Goal: Communication & Community: Answer question/provide support

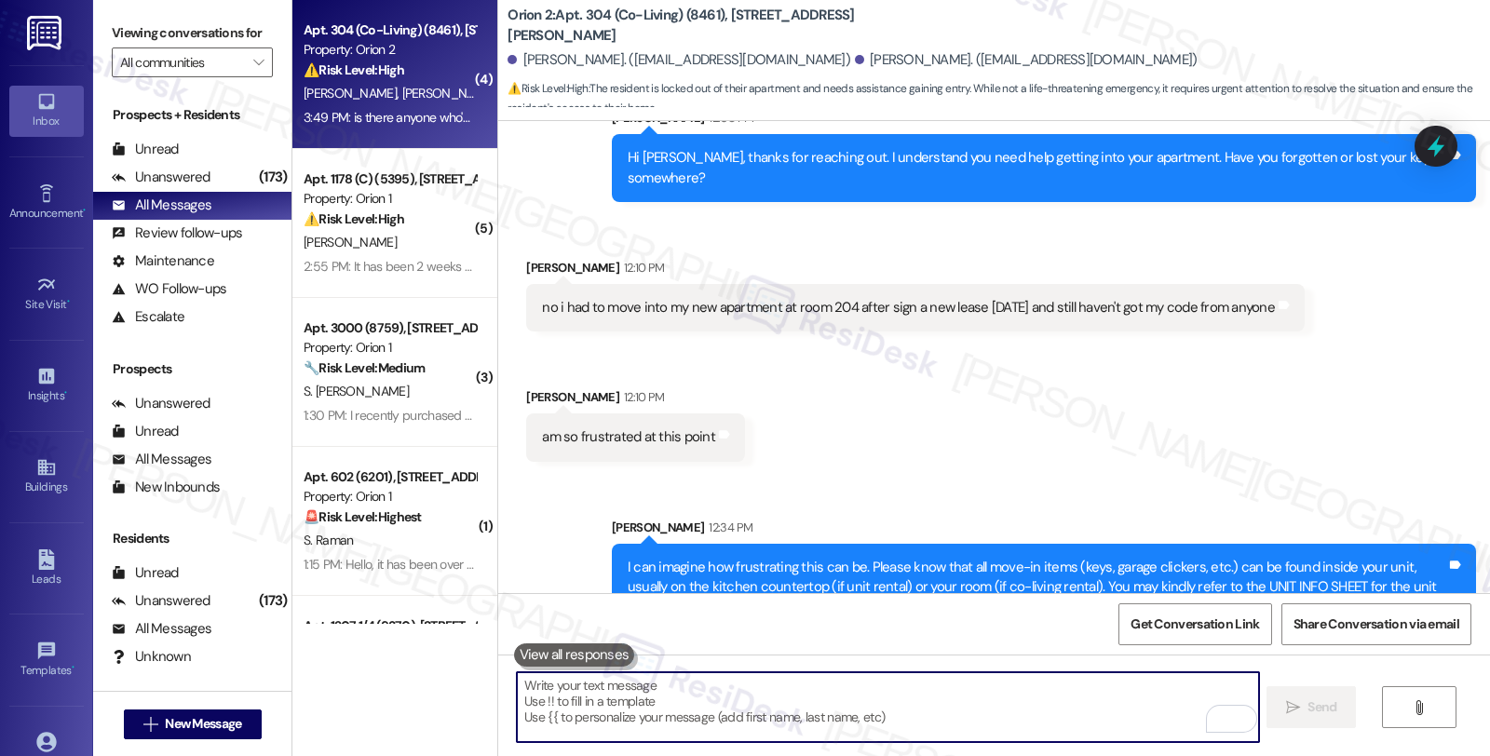
scroll to position [4970, 0]
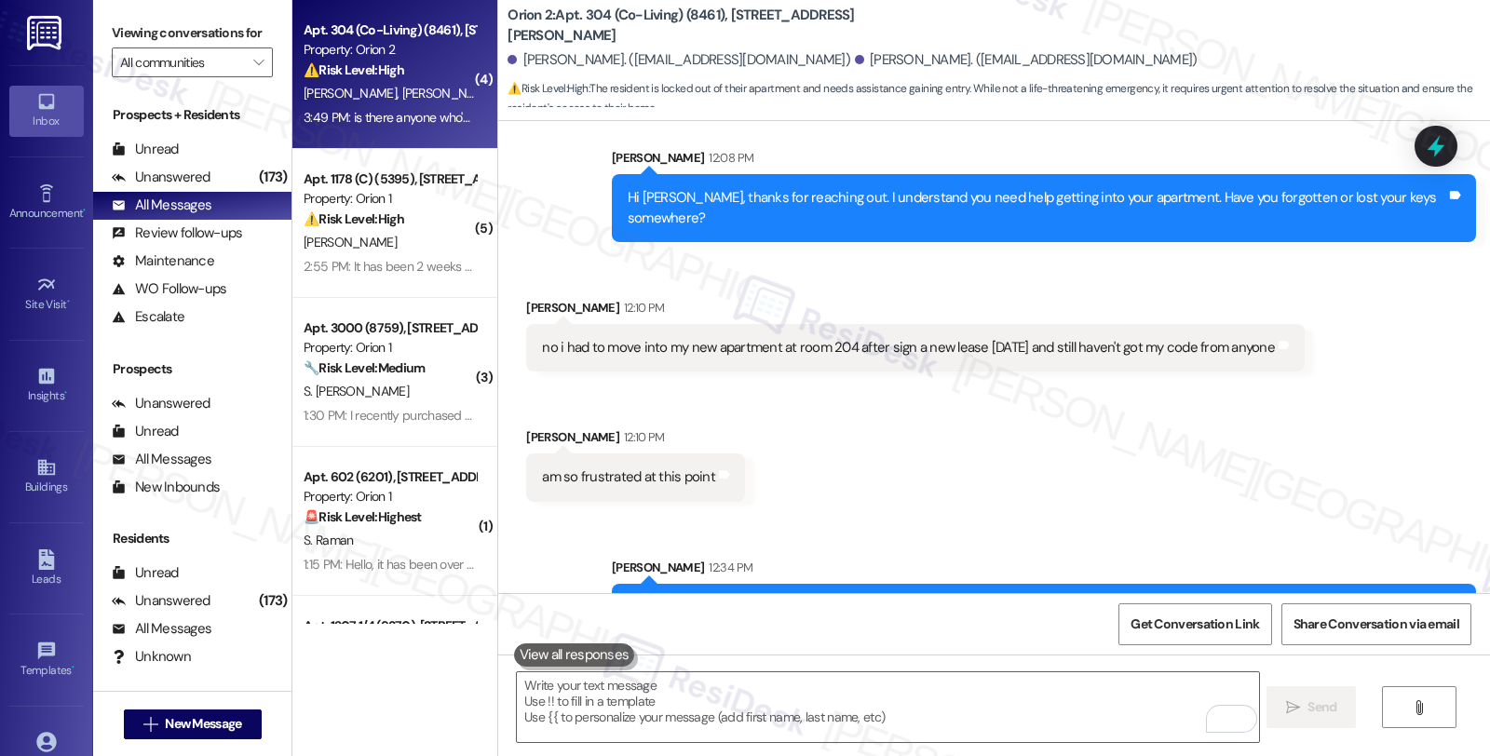
click at [1230, 424] on div "Received via SMS Devon Peters 12:10 PM no i had to move into my new apartment a…" at bounding box center [994, 386] width 992 height 260
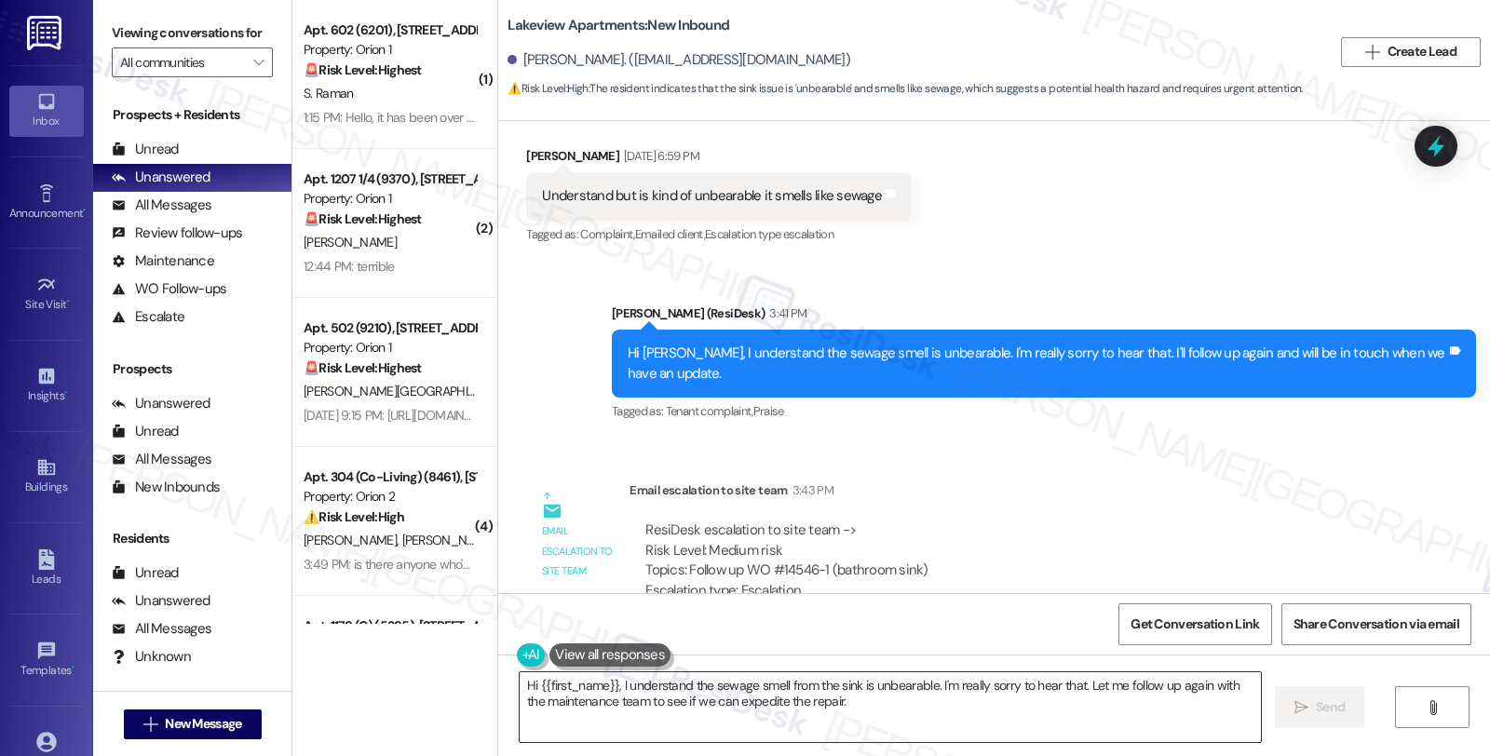
scroll to position [14803, 0]
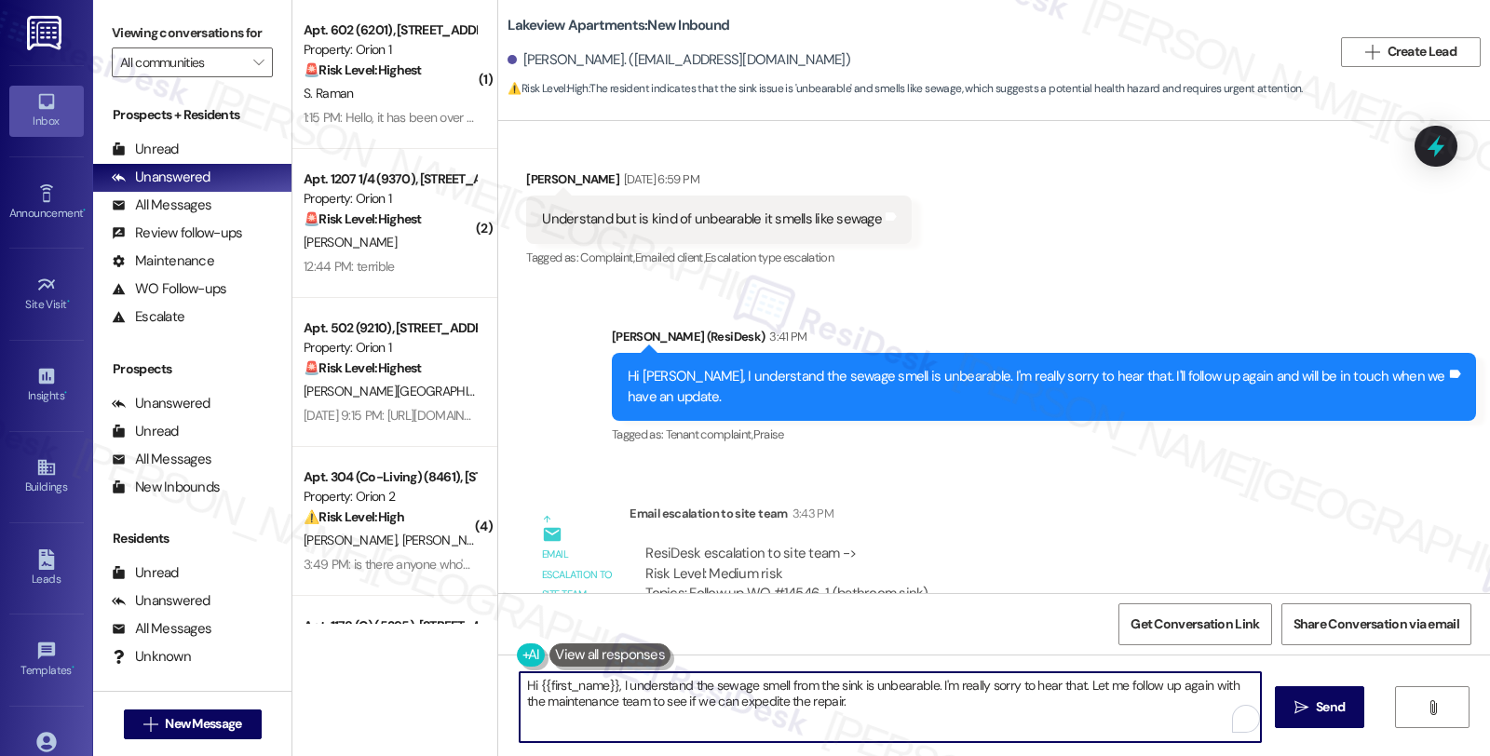
drag, startPoint x: 840, startPoint y: 698, endPoint x: 420, endPoint y: 684, distance: 420.2
click at [420, 684] on div "( 1 ) Apt. 602 (6201), [STREET_ADDRESS] Property: Orion 1 🚨 Risk Level: Highest…" at bounding box center [890, 378] width 1197 height 756
paste textarea "The work order will be assigned to one of the technicians"
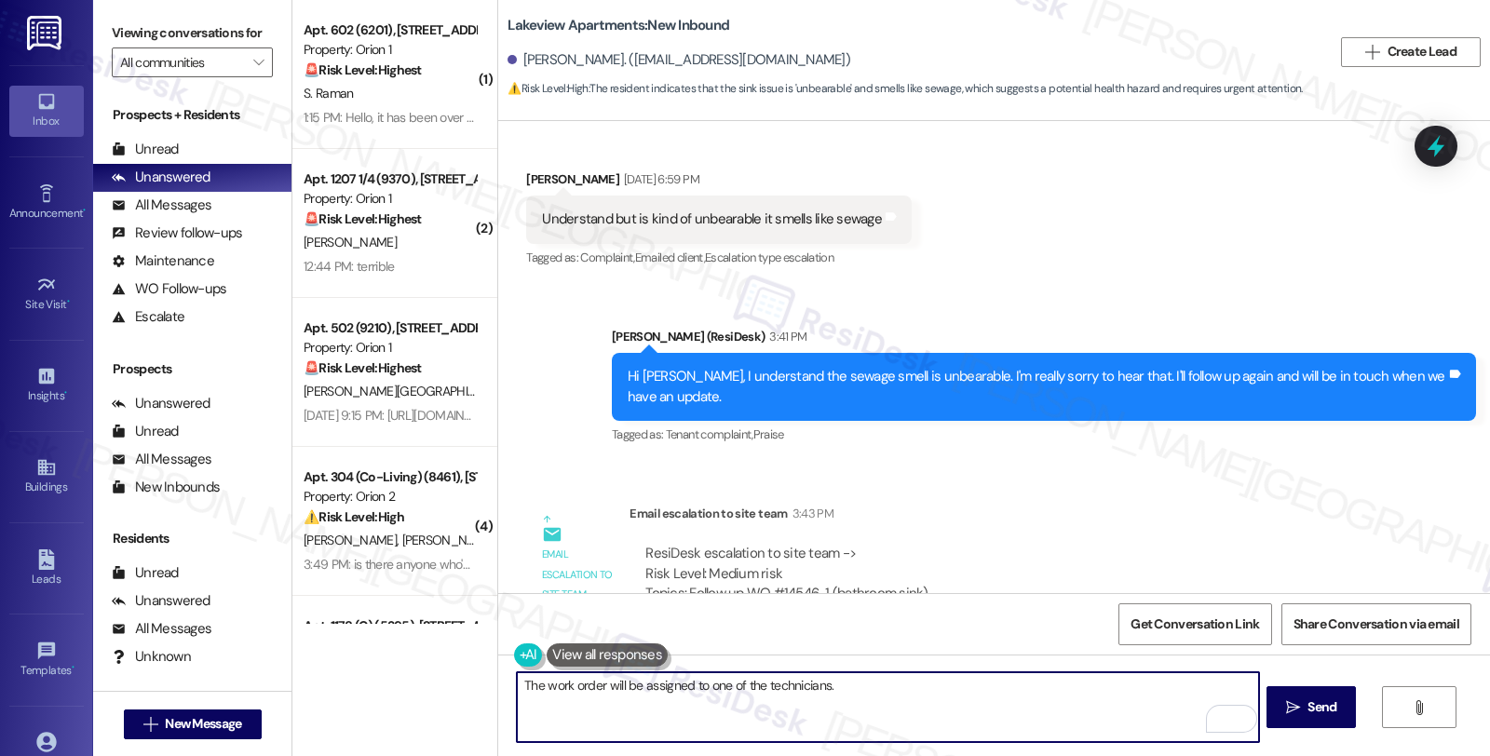
click at [517, 682] on textarea "The work order will be assigned to one of the technicians." at bounding box center [887, 707] width 741 height 70
click at [687, 681] on textarea "Just to give you a quick update, The work order will be assigned to one of the …" at bounding box center [887, 707] width 741 height 70
type textarea "Just to give you a quick update, please know that the work order will be assign…"
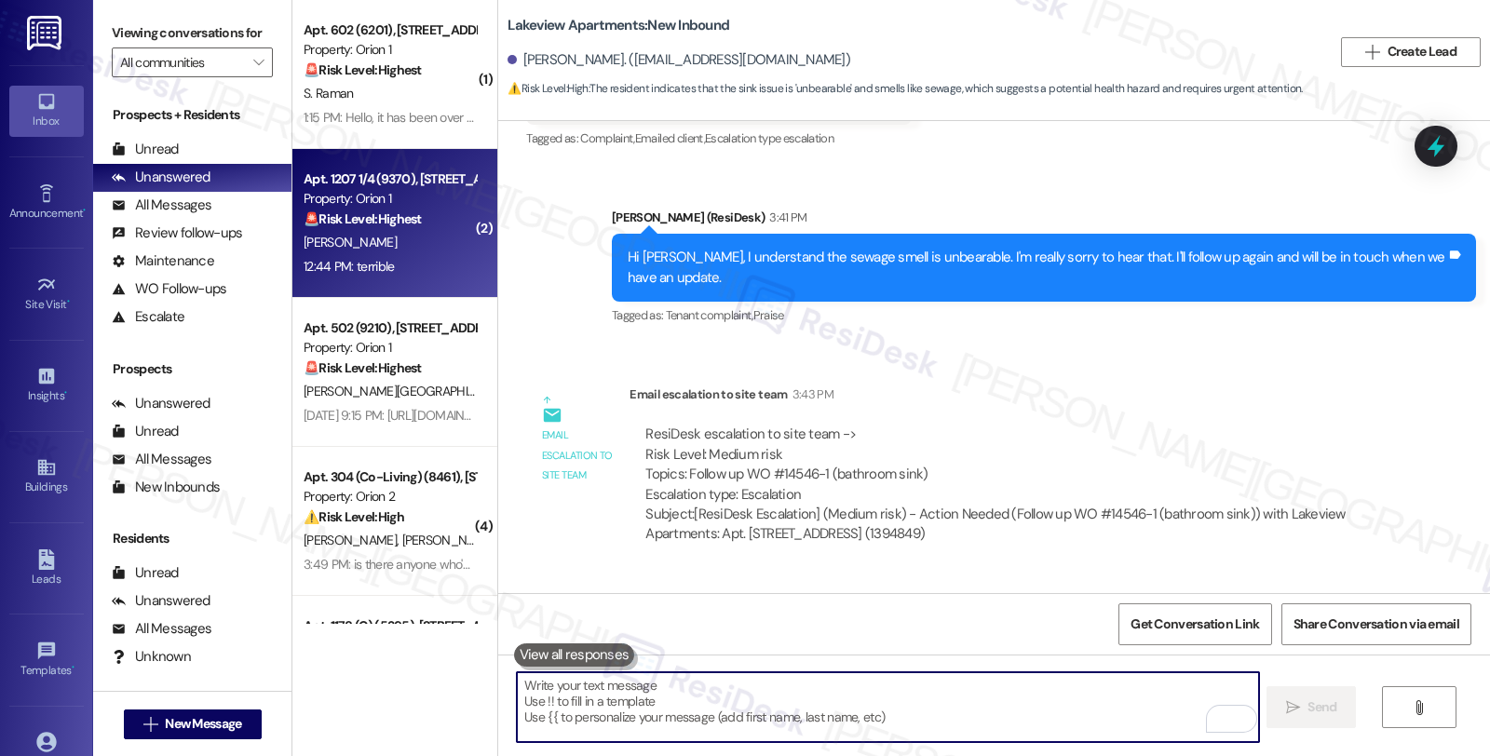
scroll to position [15011, 0]
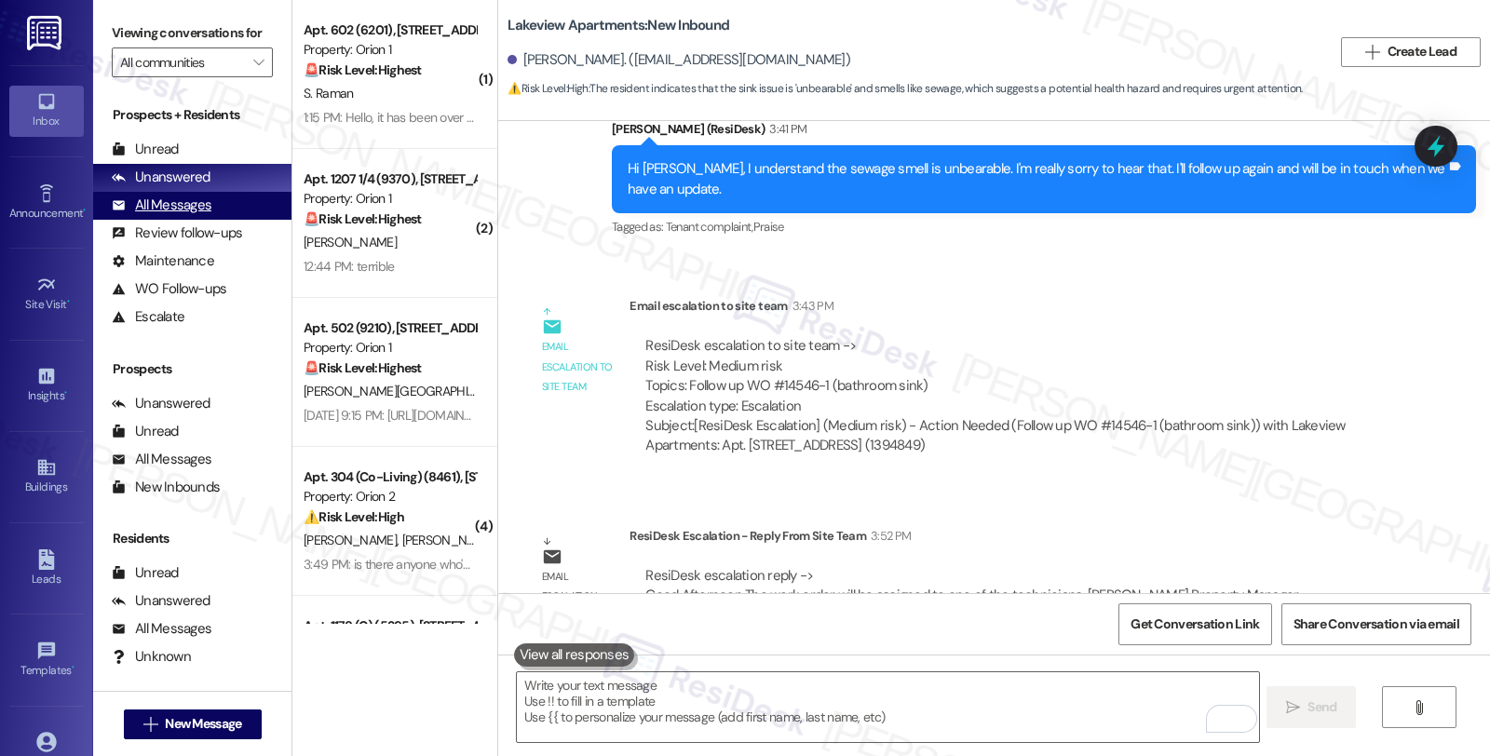
click at [186, 215] on div "All Messages" at bounding box center [162, 206] width 100 height 20
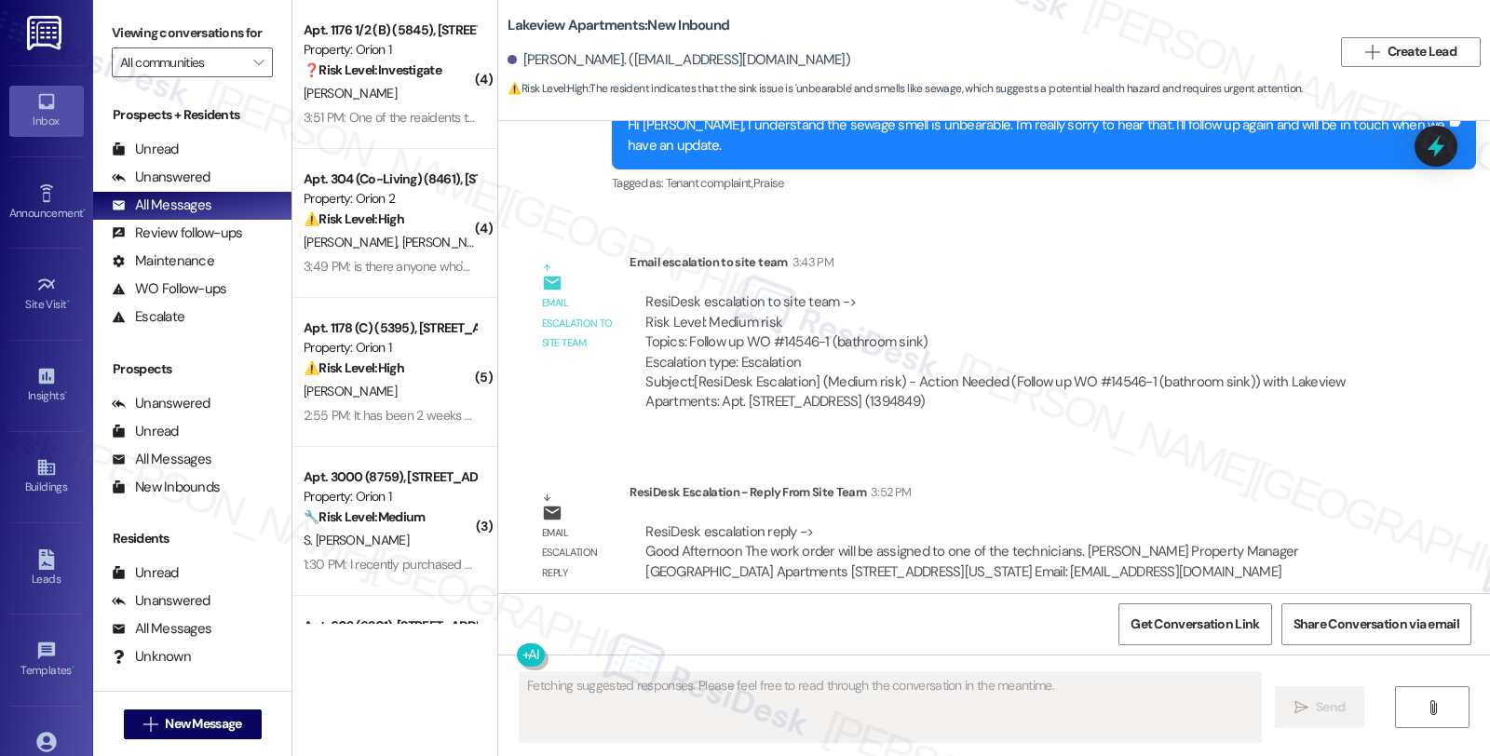
scroll to position [15167, 0]
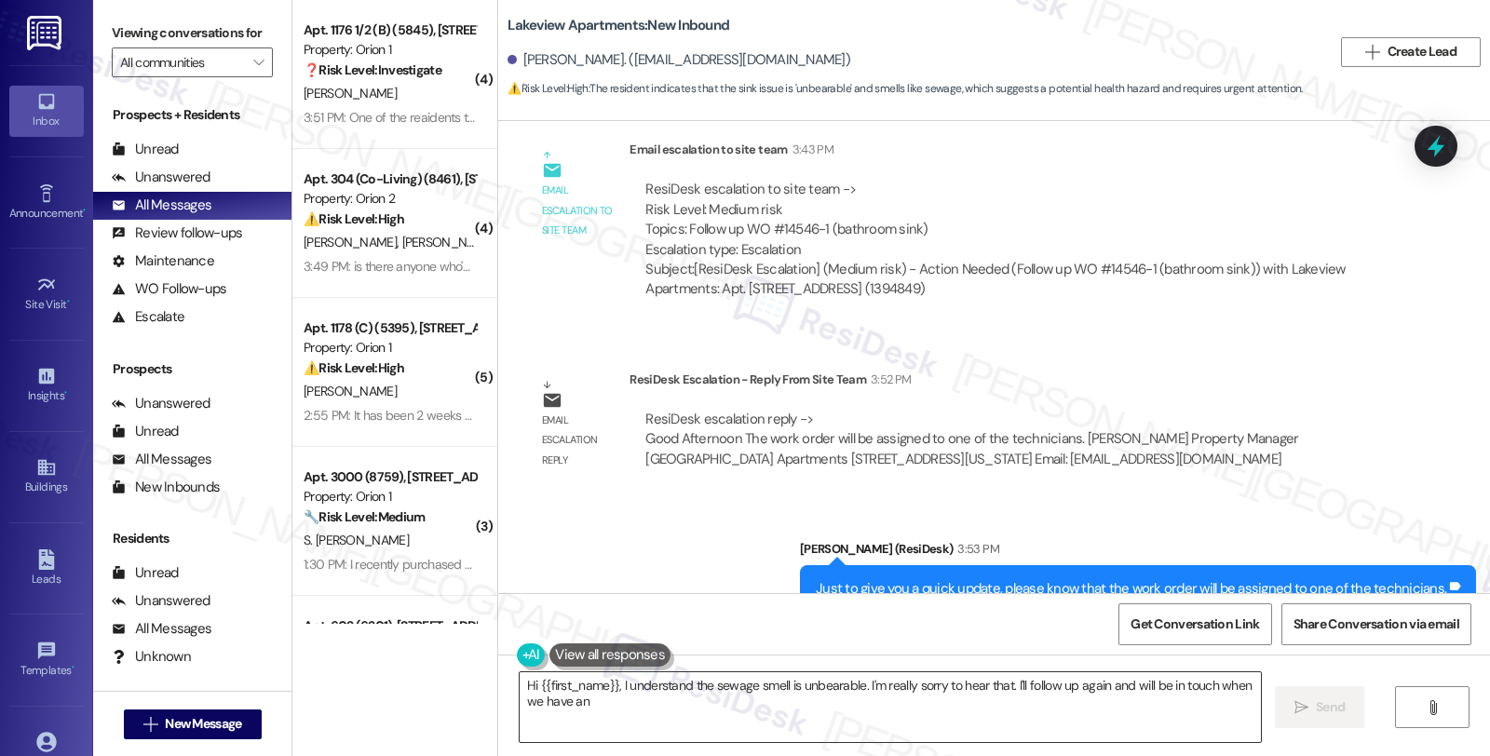
click at [840, 710] on textarea "Hi {{first_name}}, I understand the sewage smell is unbearable. I'm really sorr…" at bounding box center [890, 707] width 741 height 70
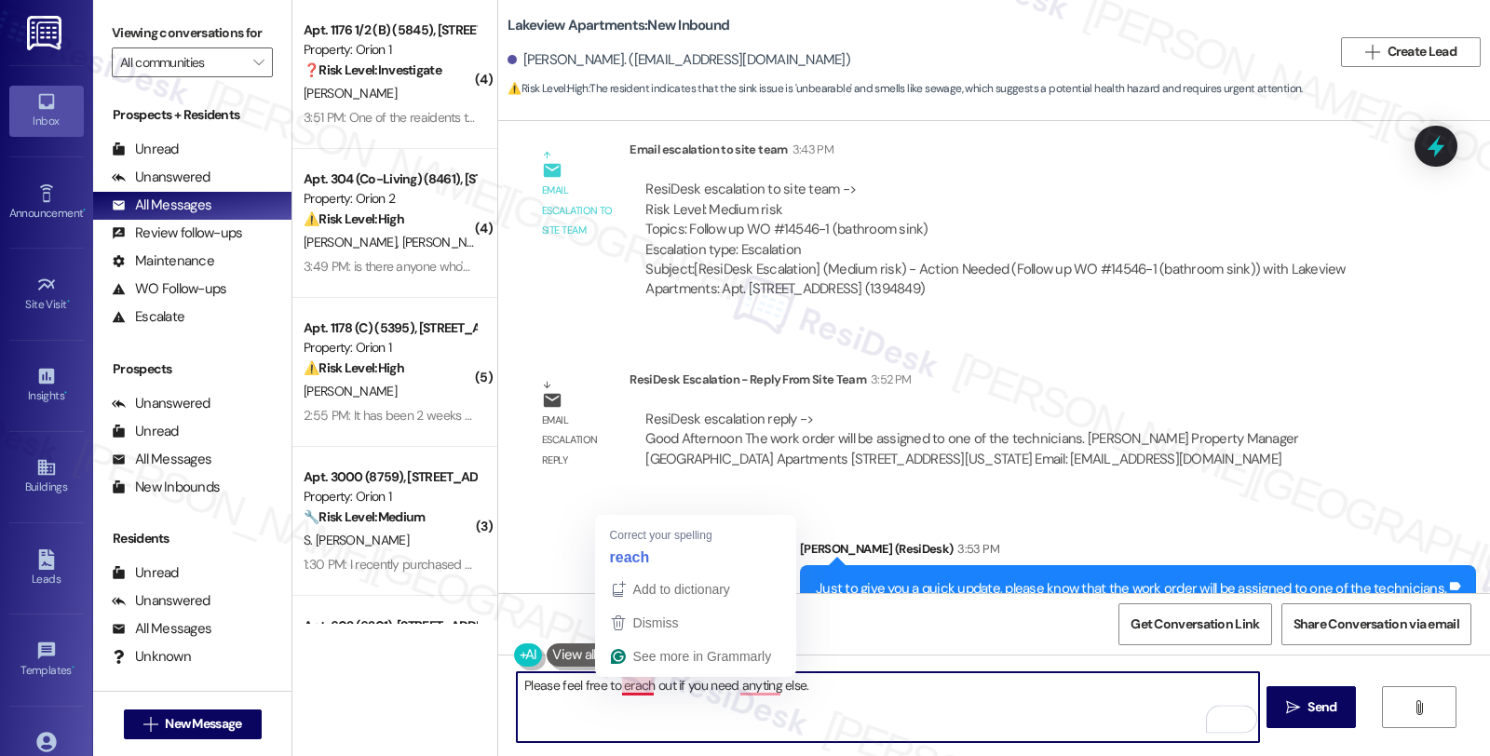
click at [624, 689] on textarea "Please feel free to erach out if you need anyting else." at bounding box center [887, 707] width 741 height 70
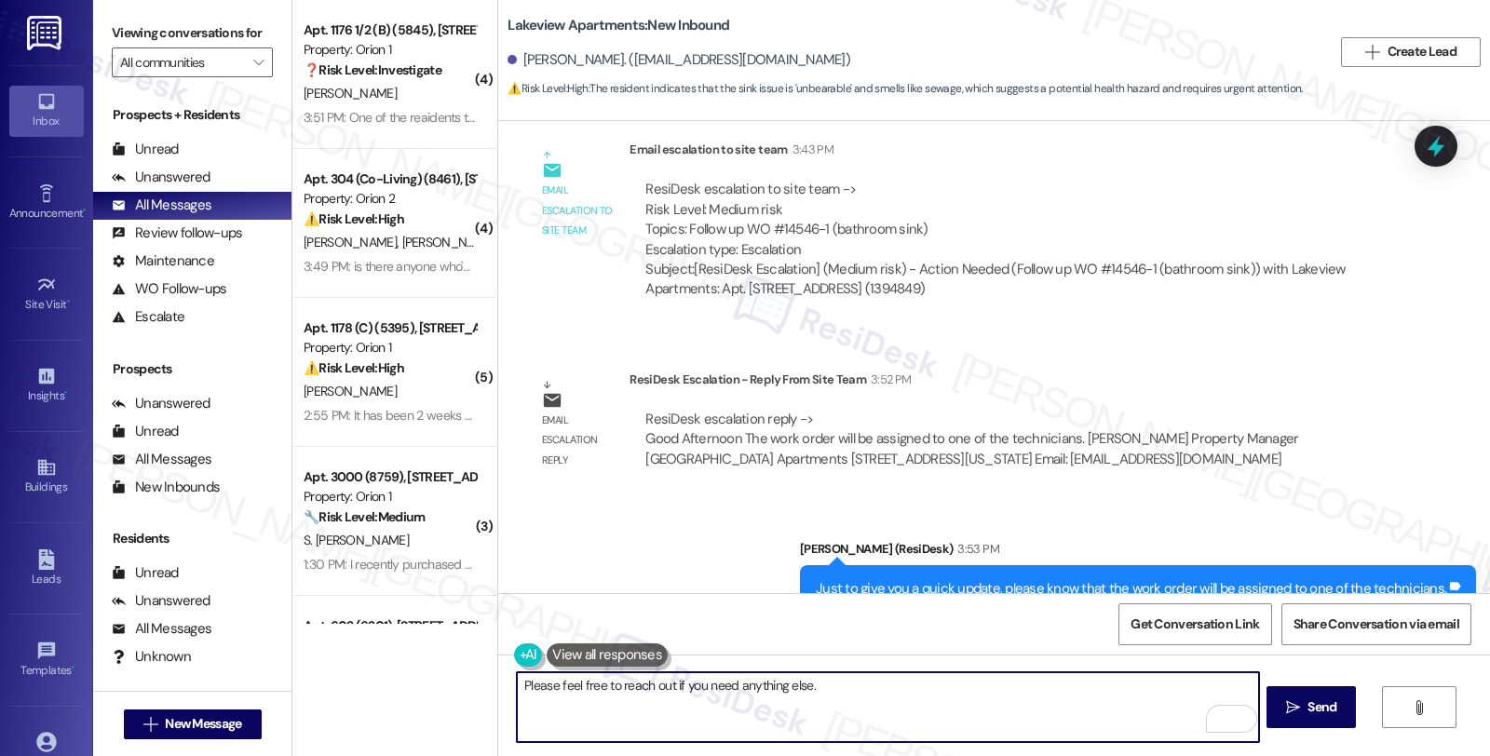
click at [829, 673] on textarea "Please feel free to reach out if you need anything else." at bounding box center [887, 707] width 741 height 70
type textarea "Please feel free to reach out if you need anything else."
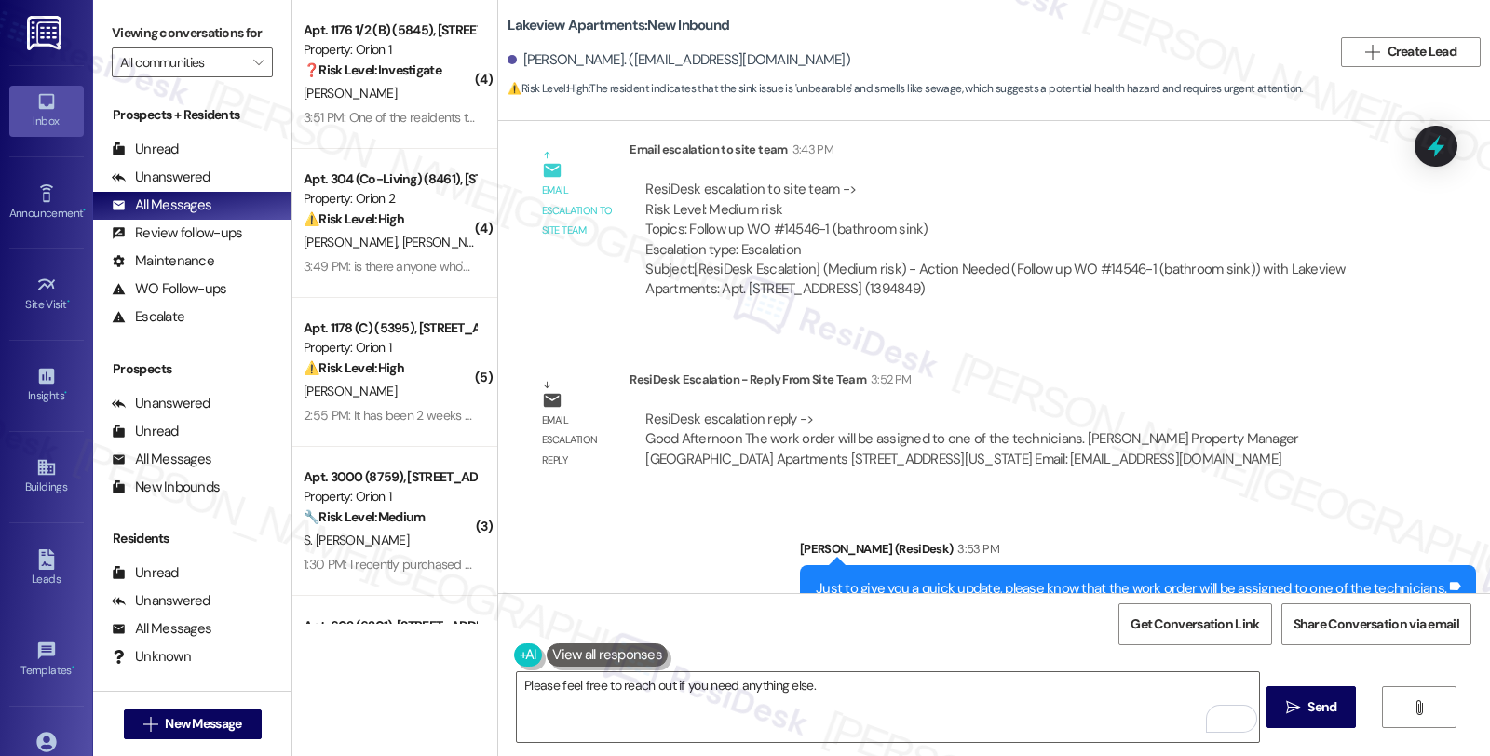
click at [1323, 680] on div "Please feel free to reach out if you need anything else.  Send " at bounding box center [994, 725] width 992 height 140
click at [1326, 711] on span "Send" at bounding box center [1321, 707] width 29 height 20
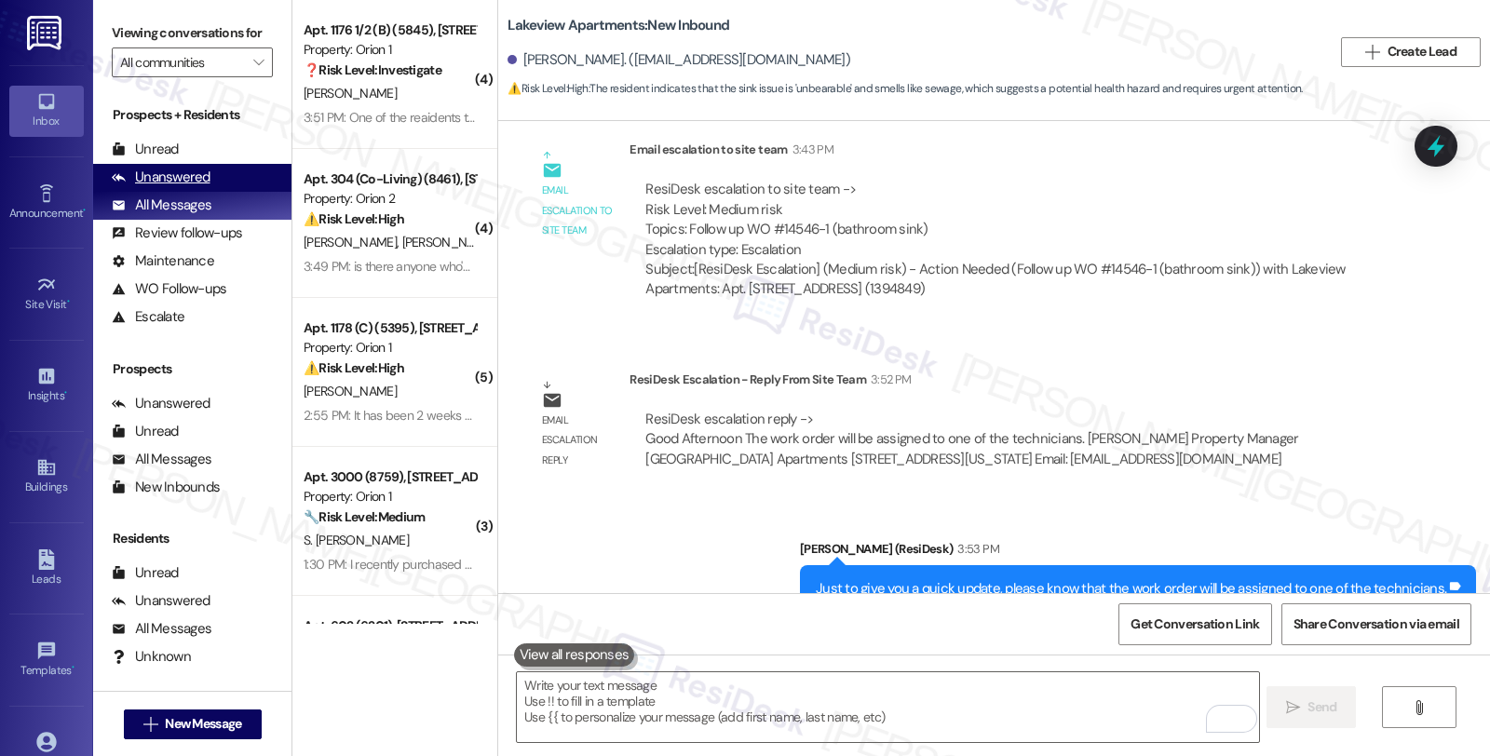
click at [183, 187] on div "Unanswered" at bounding box center [161, 178] width 99 height 20
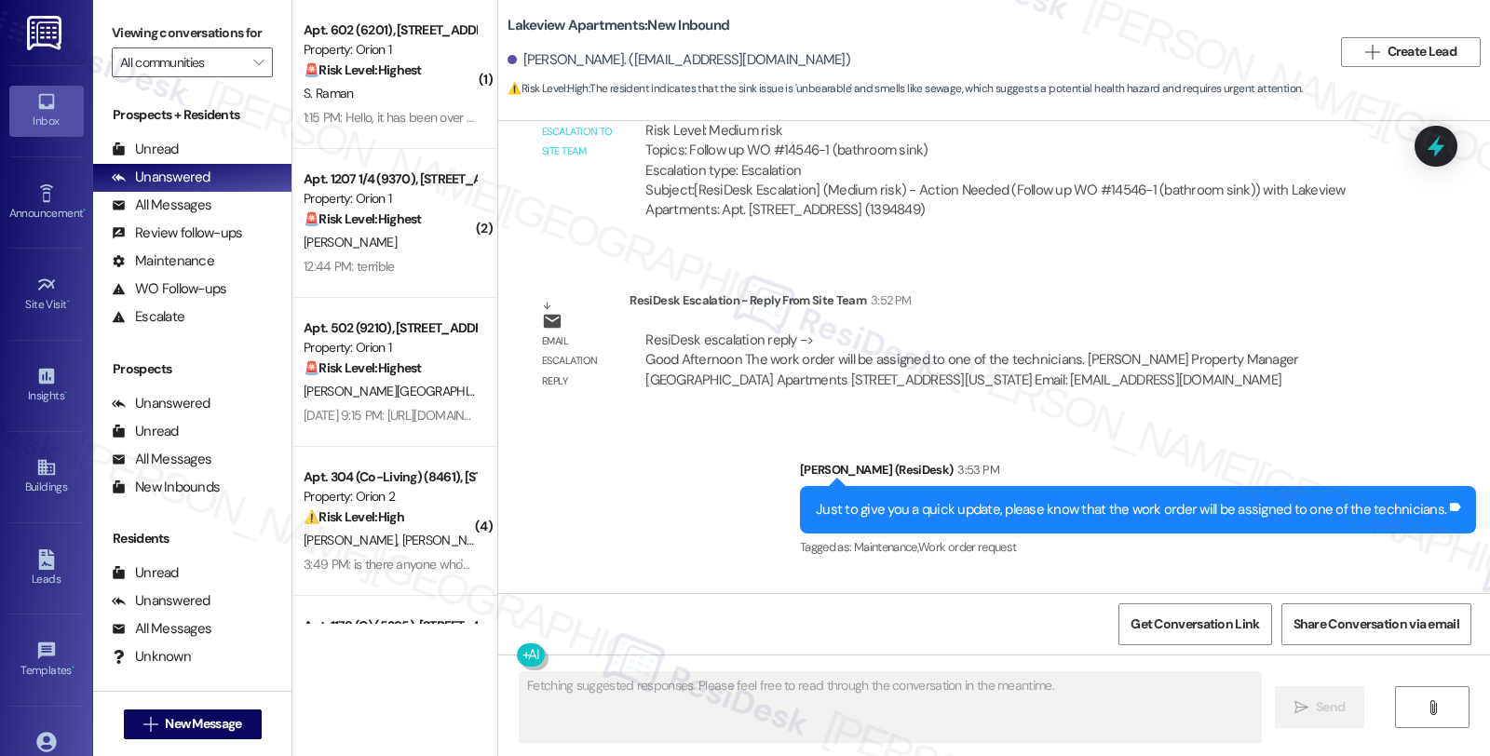
scroll to position [15299, 0]
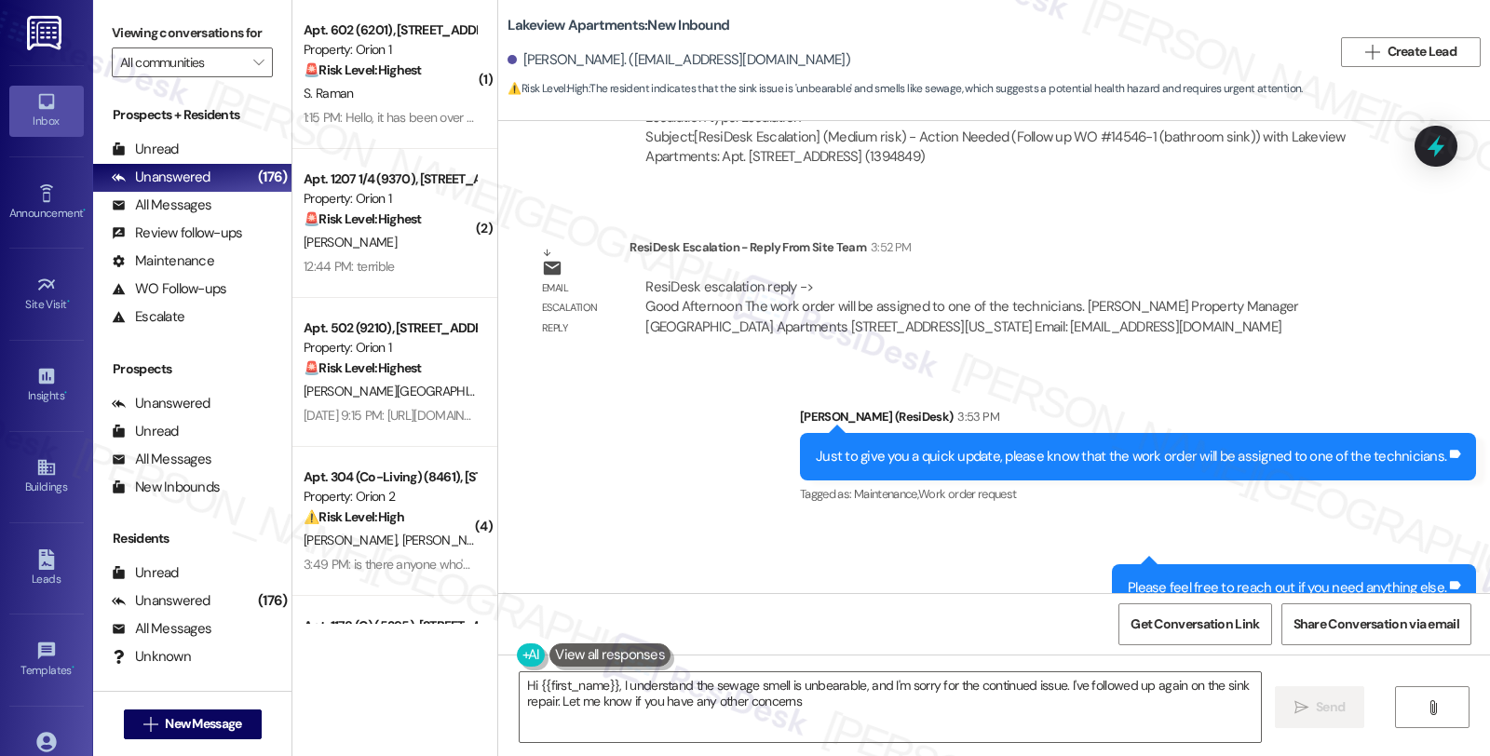
type textarea "Hi {{first_name}}, I understand the sewage smell is unbearable, and I'm sorry f…"
